Goal: Navigation & Orientation: Find specific page/section

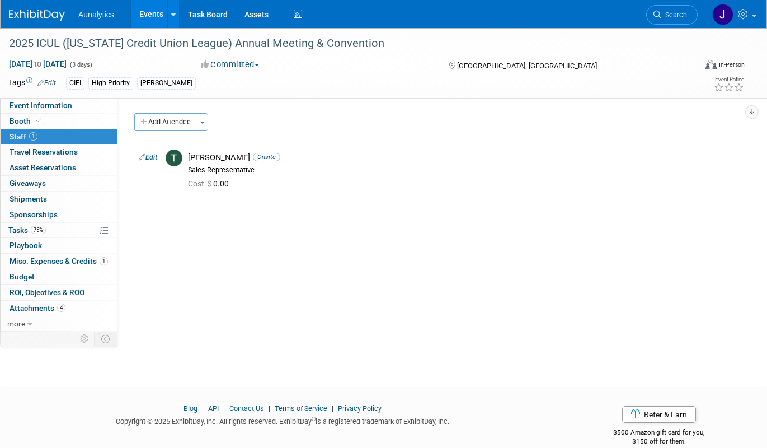
click at [156, 15] on link "Events" at bounding box center [151, 14] width 41 height 28
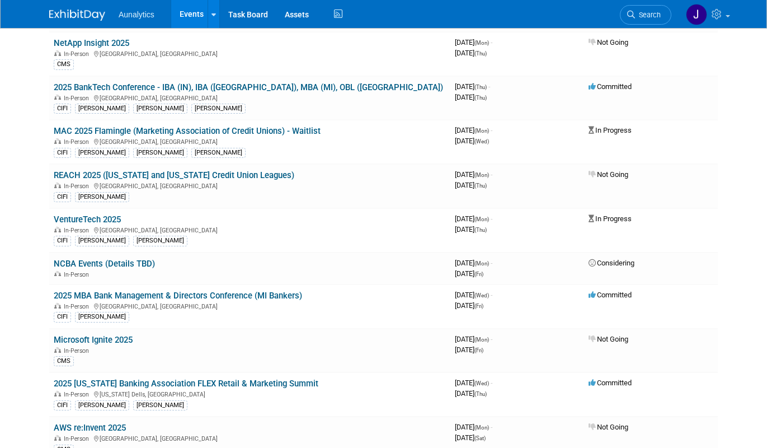
scroll to position [222, 0]
click at [136, 264] on link "NCBA Events (Details TBD)" at bounding box center [104, 263] width 101 height 10
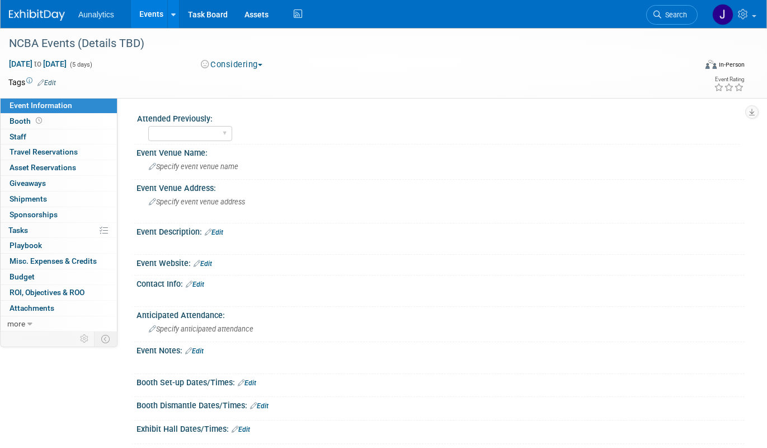
click at [157, 16] on link "Events" at bounding box center [151, 14] width 41 height 28
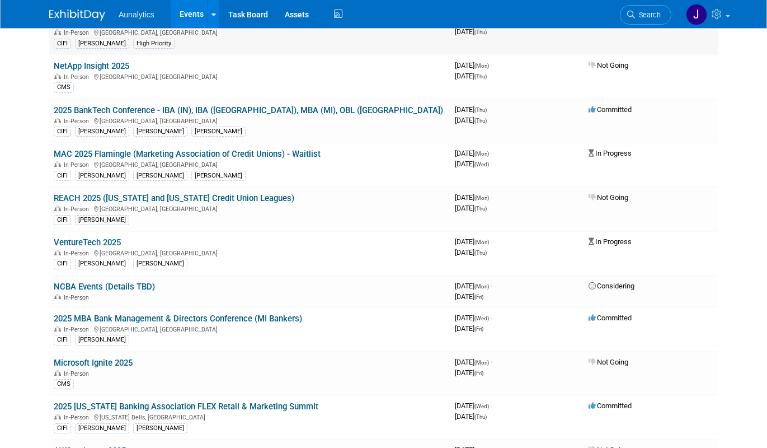
scroll to position [199, 0]
